Goal: Check status: Check status

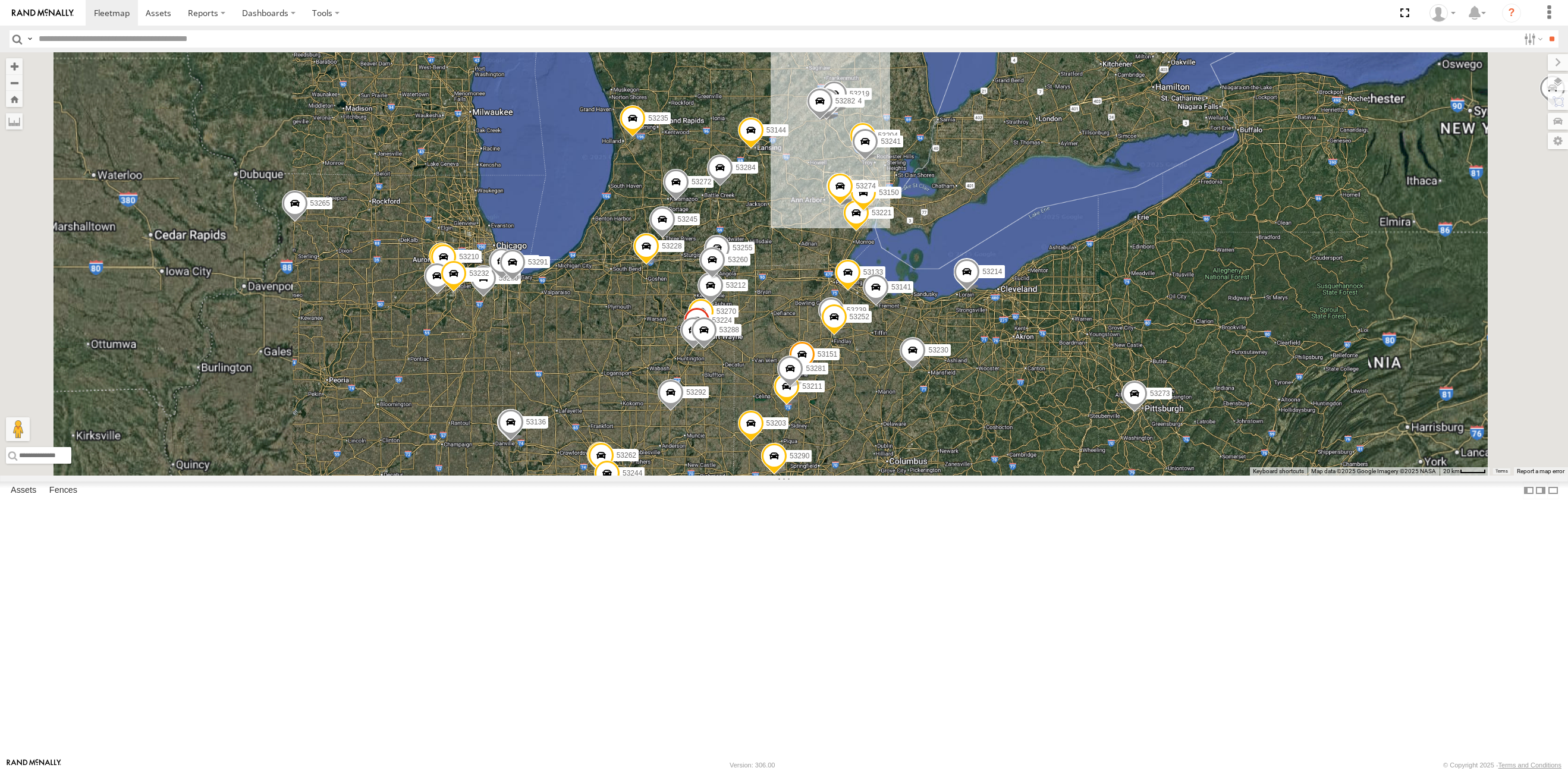
select select "**********"
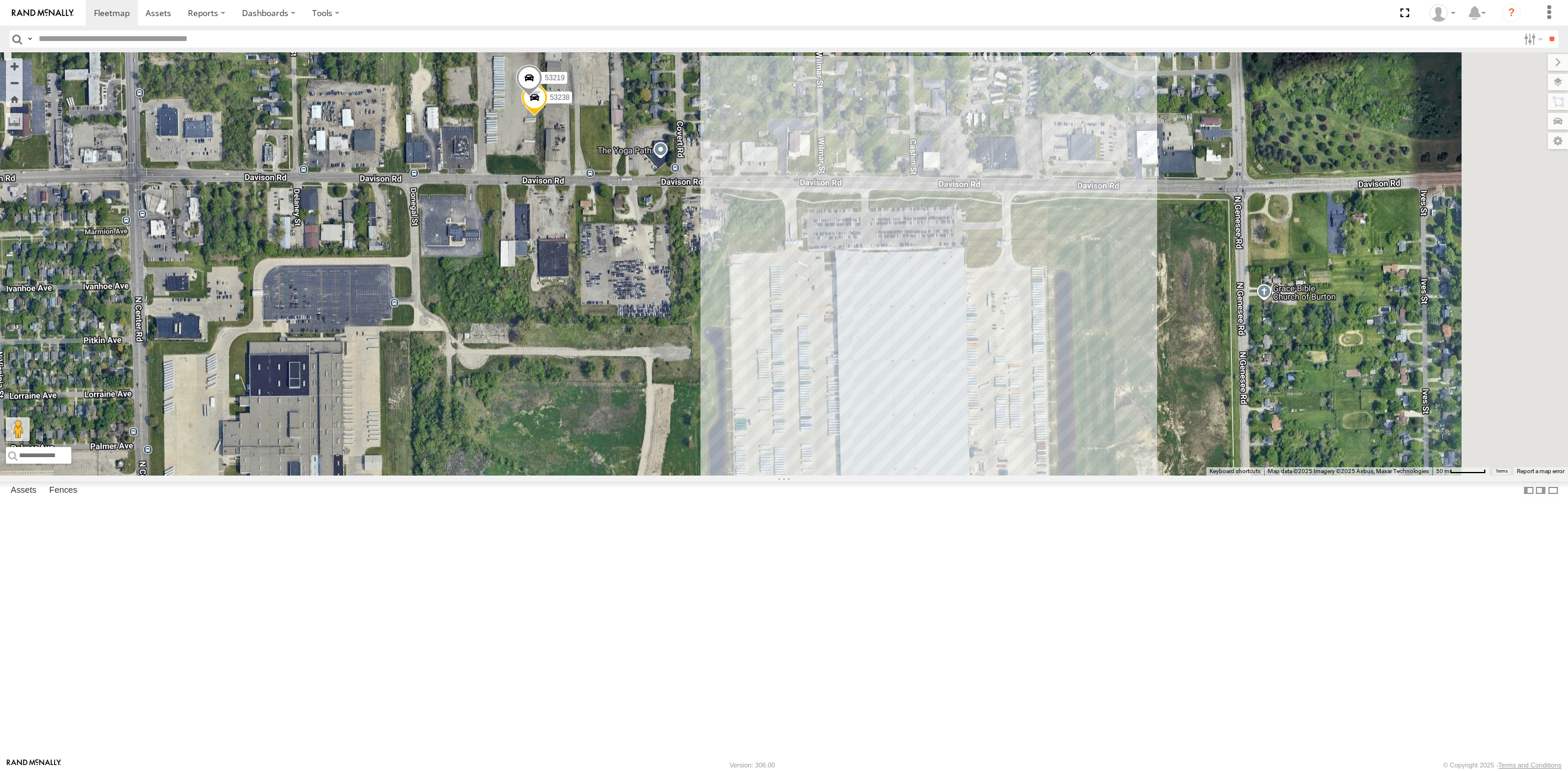
drag, startPoint x: 850, startPoint y: 286, endPoint x: 722, endPoint y: 293, distance: 128.2
click at [722, 293] on div "53243 53271 53147 53216 53242 53255 53223 53272 53230 53149 53262 53247 53285 5…" at bounding box center [784, 264] width 1568 height 423
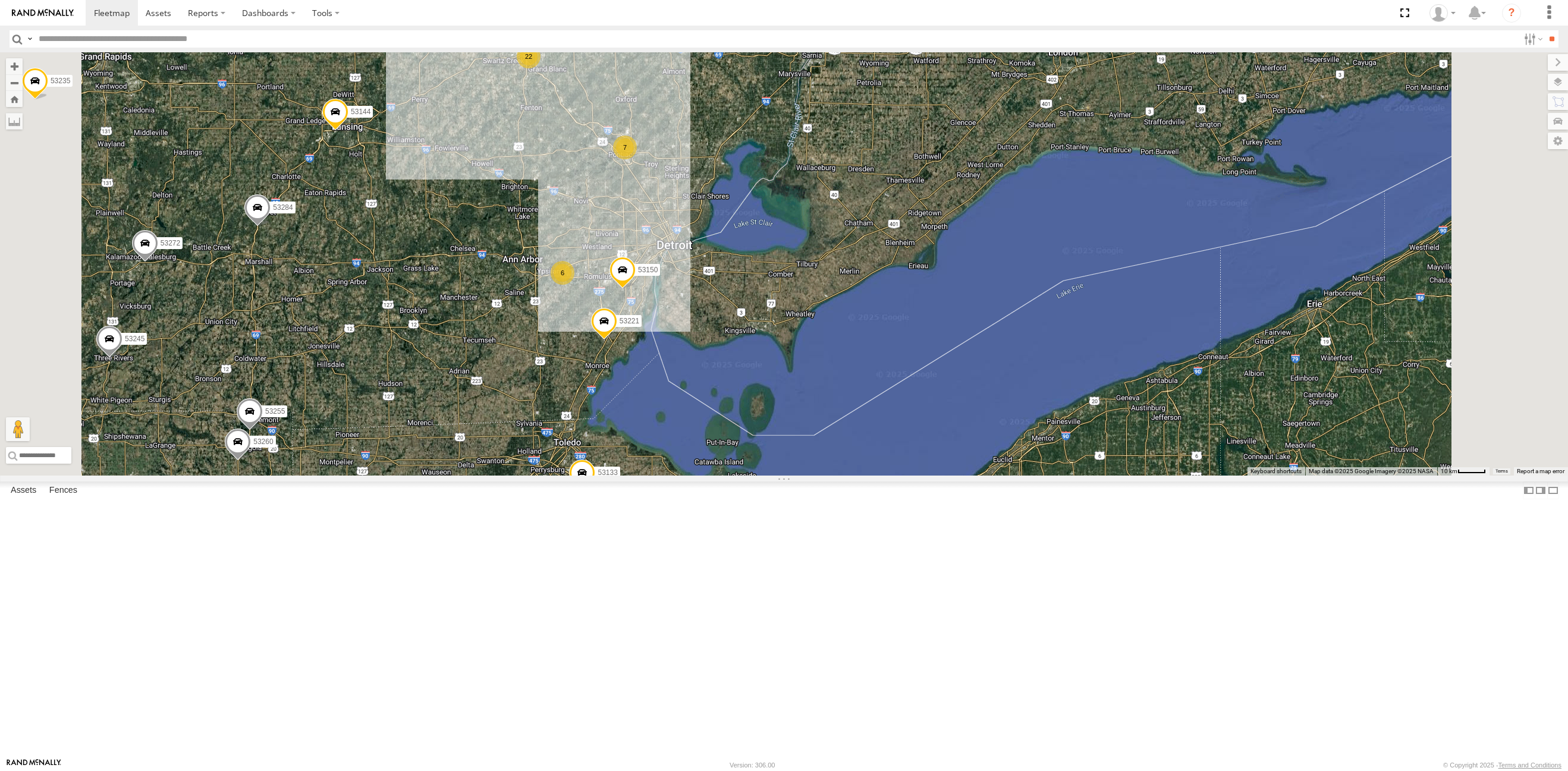
drag, startPoint x: 745, startPoint y: 377, endPoint x: 743, endPoint y: 347, distance: 30.1
click at [743, 347] on div "53243 53271 53147 53216 53242 53255 53223 53272 53230 53149 53262 53247 53285 5…" at bounding box center [784, 264] width 1568 height 423
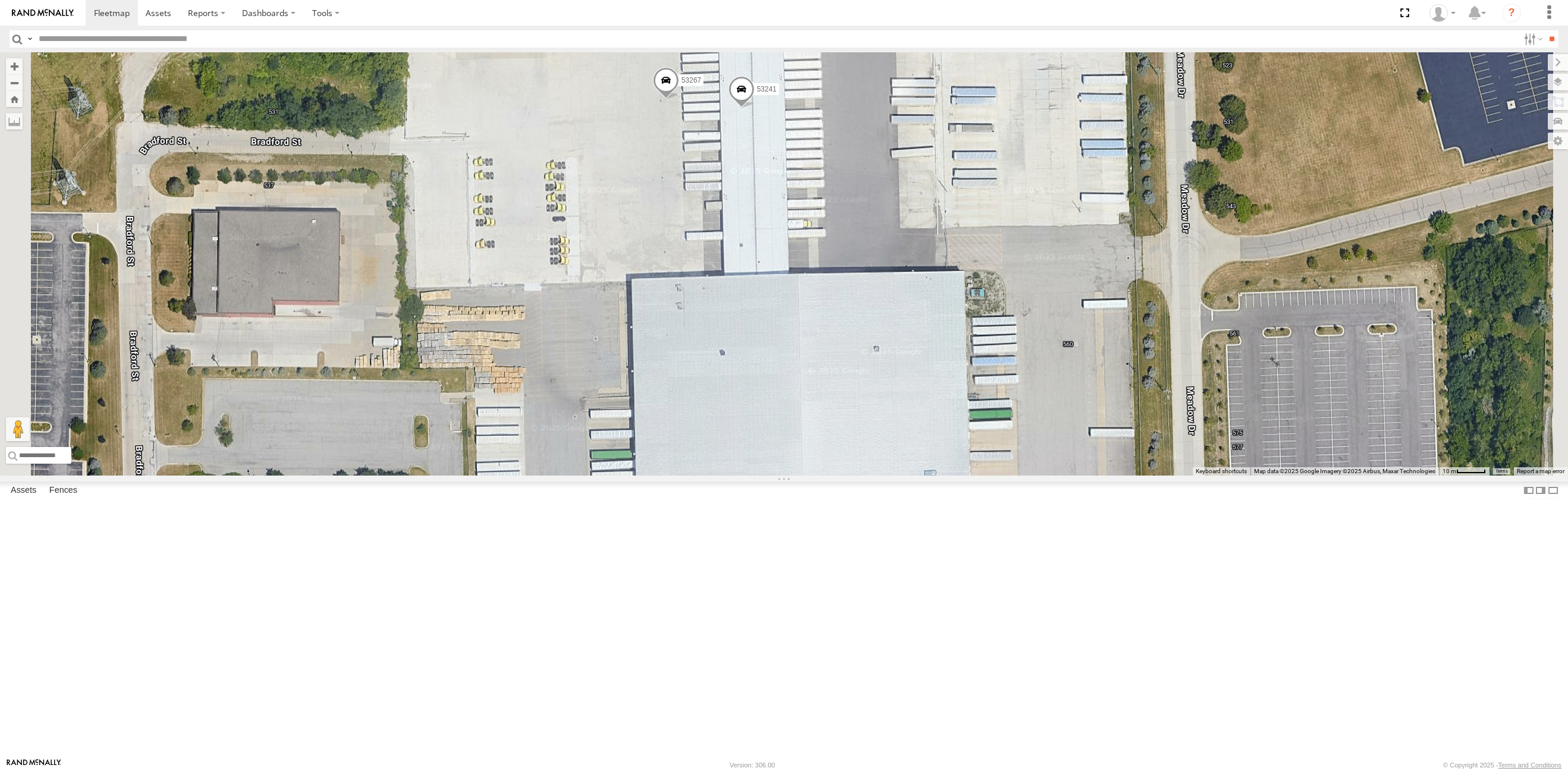
drag, startPoint x: 819, startPoint y: 486, endPoint x: 930, endPoint y: 510, distance: 113.6
click at [930, 476] on div "53243 53271 53216 53242 53255 53223 53272 53230 53149 53262 53247 53285 53225 5…" at bounding box center [784, 264] width 1568 height 423
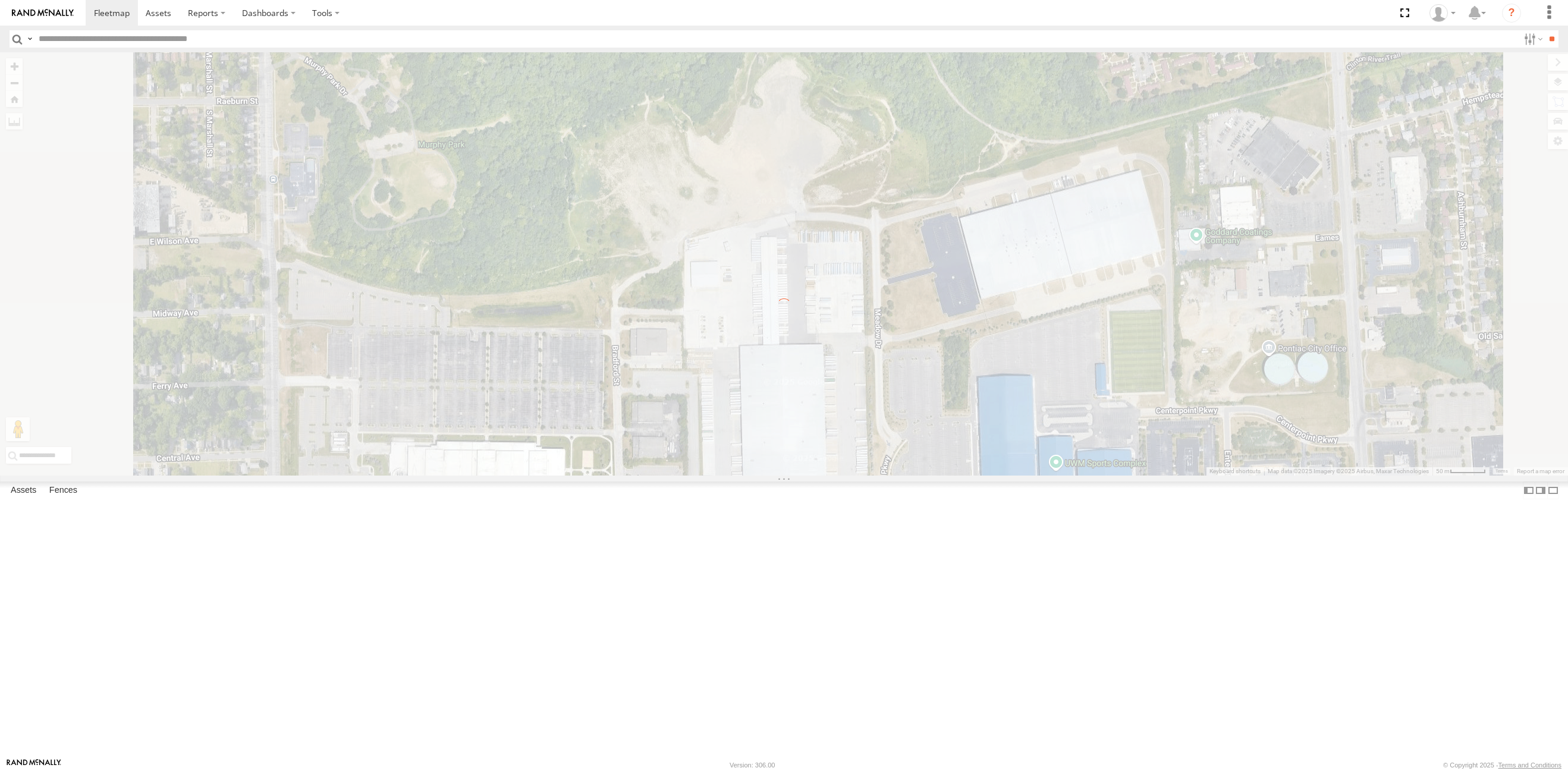
drag, startPoint x: 950, startPoint y: 554, endPoint x: 904, endPoint y: 427, distance: 135.1
click at [904, 427] on div "← Move left → Move right ↑ Move up ↓ Move down + Zoom in - Zoom out Home Jump l…" at bounding box center [784, 264] width 1568 height 423
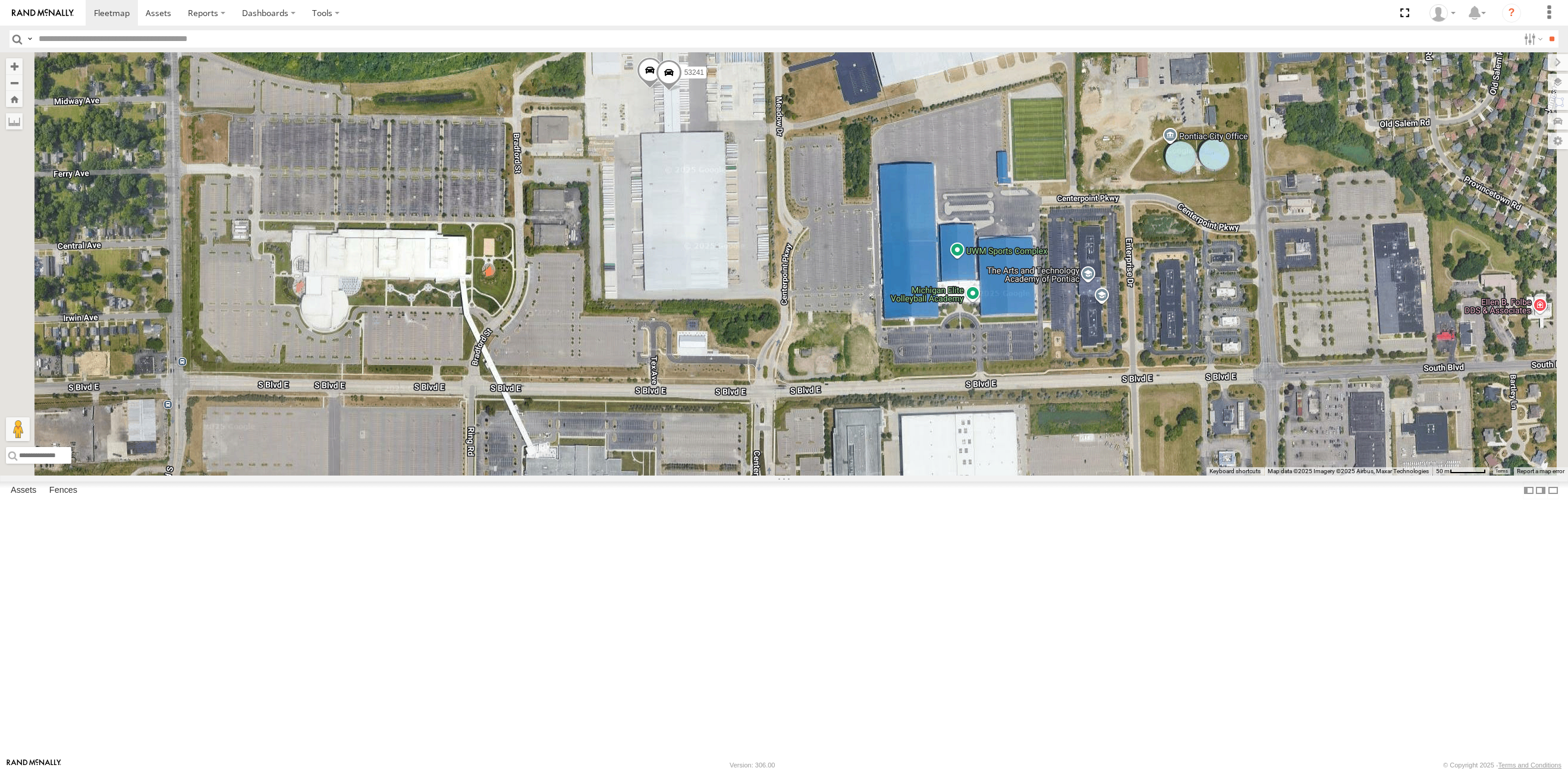
drag, startPoint x: 836, startPoint y: 269, endPoint x: 848, endPoint y: 326, distance: 58.2
click at [848, 326] on div "53243 53271 53216 53272 53230 53247 53229 53258 53103 53250 53203 53212 53130 5…" at bounding box center [784, 264] width 1568 height 423
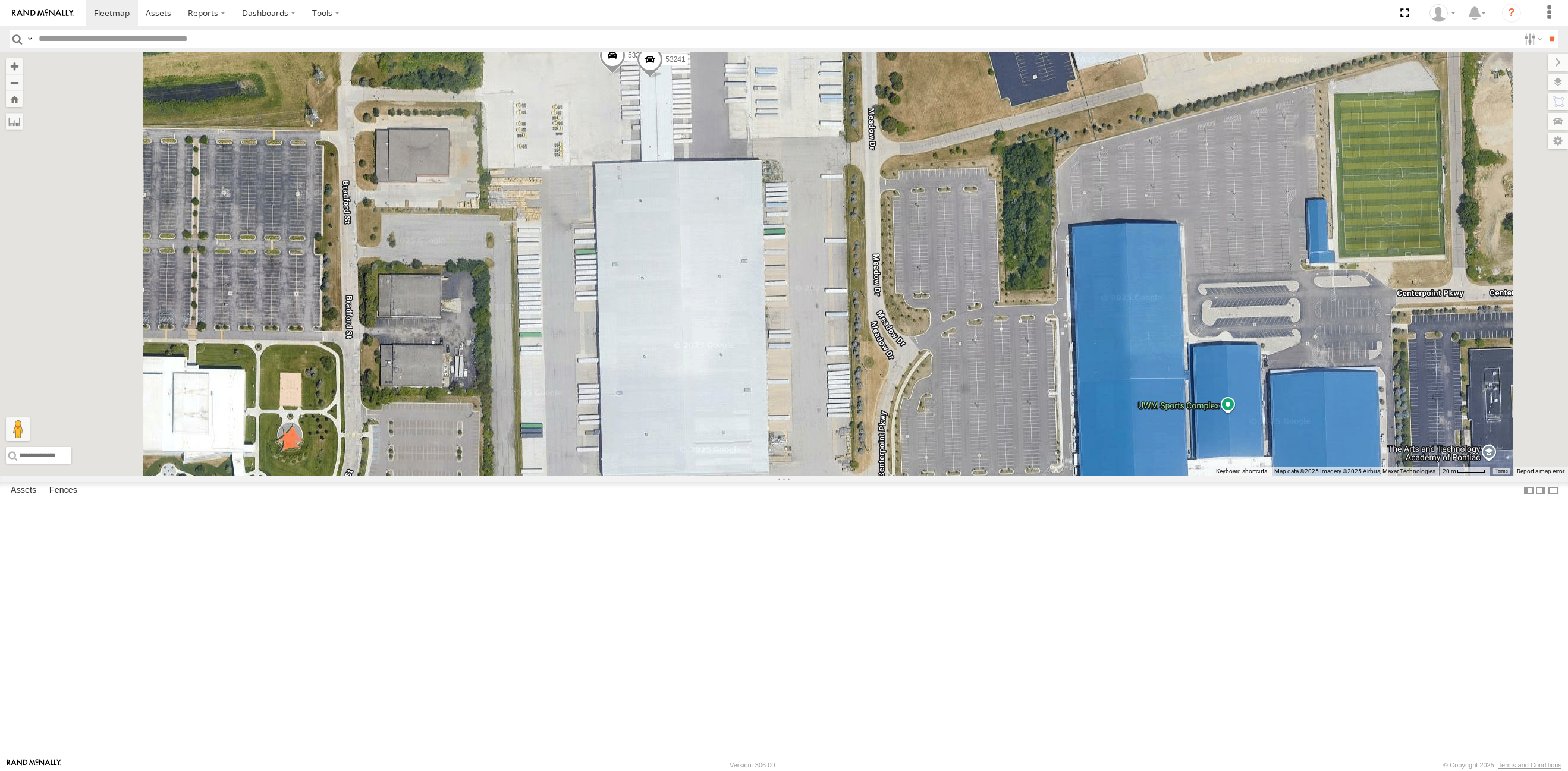
drag, startPoint x: 854, startPoint y: 404, endPoint x: 859, endPoint y: 432, distance: 28.4
click at [859, 432] on div "53243 53271 53216 53272 53230 53247 53229 53258 53103 53250 53203 53212 53130 5…" at bounding box center [784, 264] width 1568 height 423
click at [625, 74] on span at bounding box center [611, 58] width 26 height 32
click at [883, 114] on div "53243 53271 53216 53272 53230 53247 53229 53258 53103 53250 53203 53212 53130 5…" at bounding box center [784, 264] width 1568 height 423
